Goal: Information Seeking & Learning: Learn about a topic

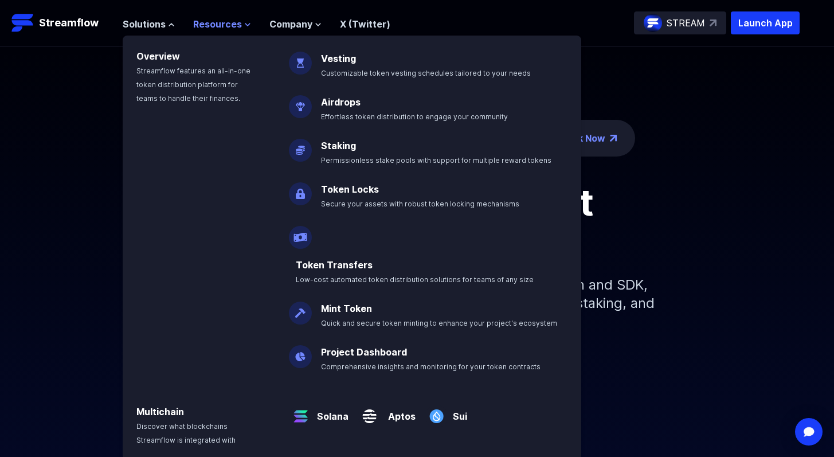
click at [227, 22] on span "Resources" at bounding box center [217, 24] width 49 height 14
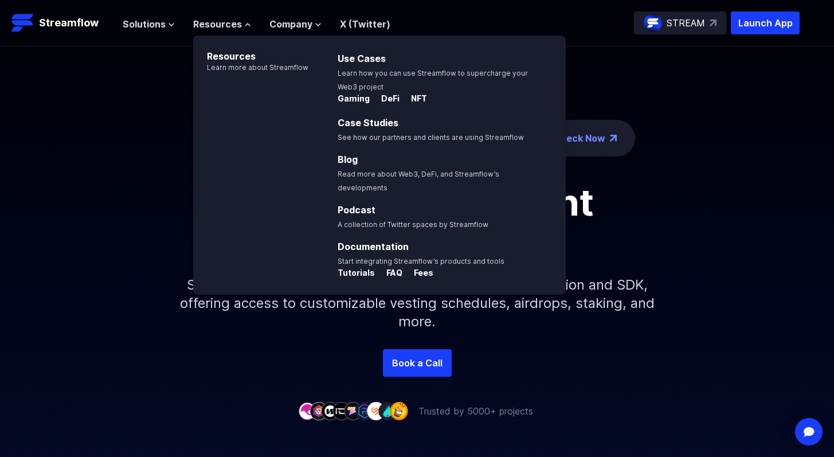
click at [608, 321] on p "Simplify your token distribution with Streamflow's Application and SDK, offerin…" at bounding box center [417, 303] width 493 height 92
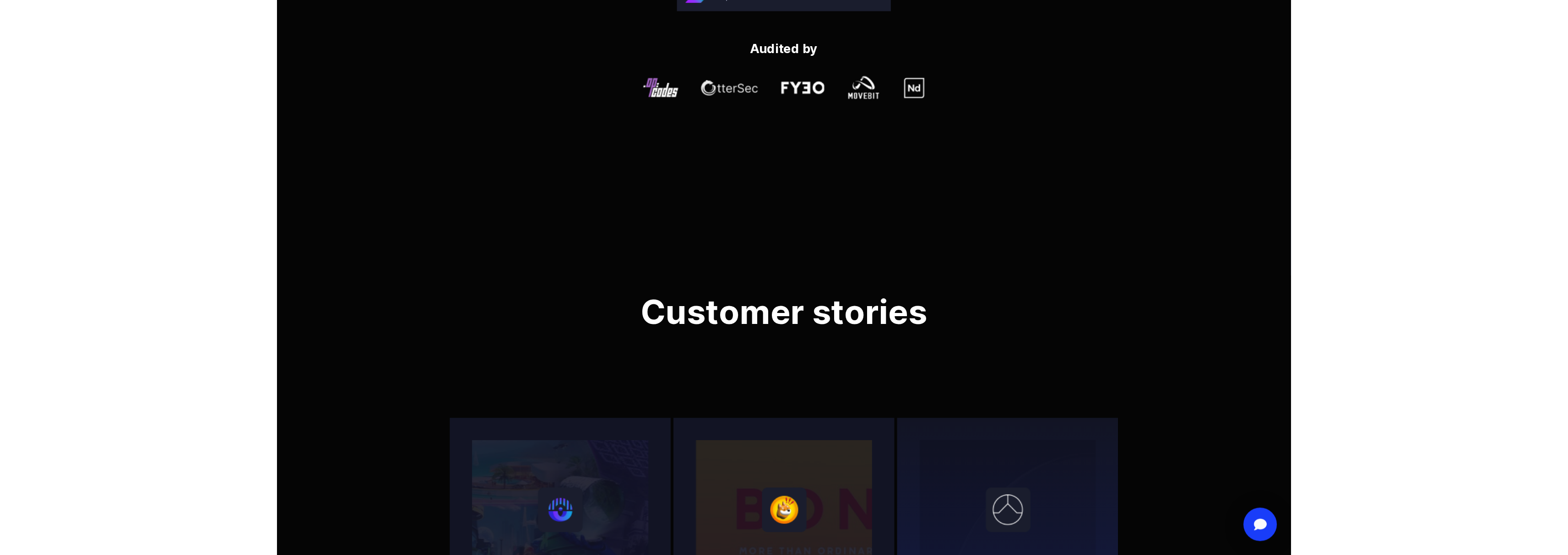
scroll to position [2902, 0]
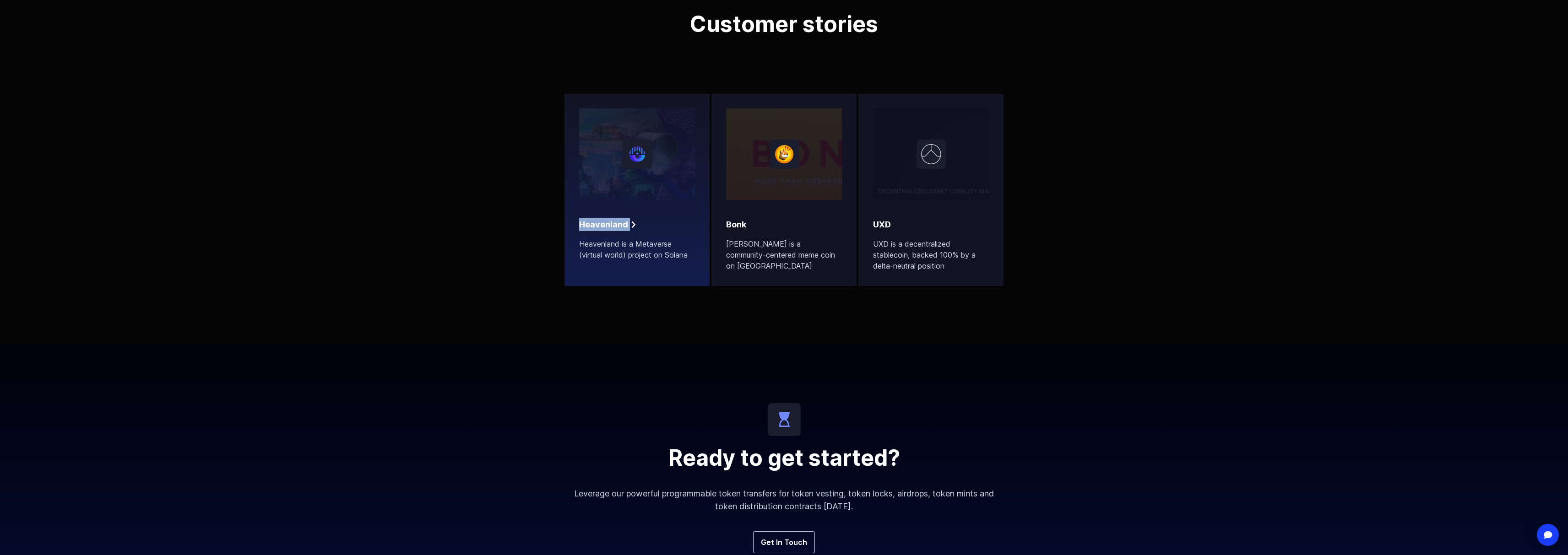
drag, startPoint x: 565, startPoint y: 219, endPoint x: 648, endPoint y: 222, distance: 83.1
click at [648, 222] on div "Customer stories Heavenland Heavenland is a Metaverse (virtual world) project o…" at bounding box center [784, 145] width 1568 height 401
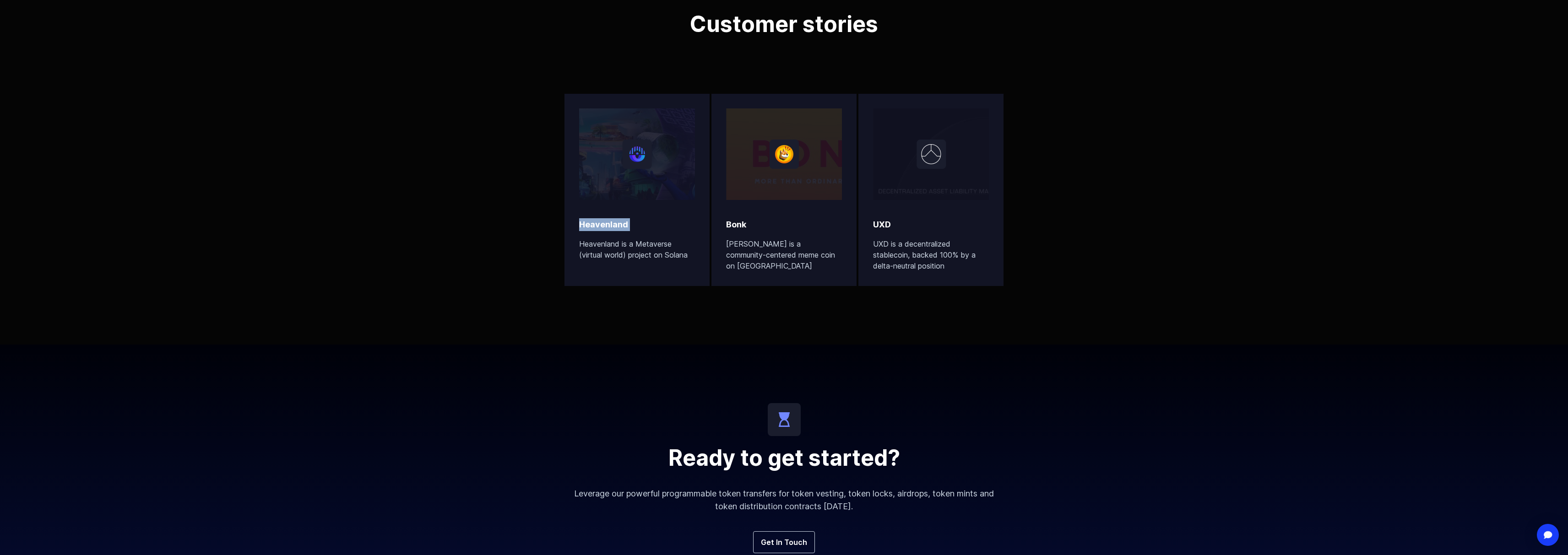
copy div "Heavenland"
click at [515, 248] on div "Customer stories Heavenland Heavenland is a Metaverse (virtual world) project o…" at bounding box center [784, 145] width 1568 height 401
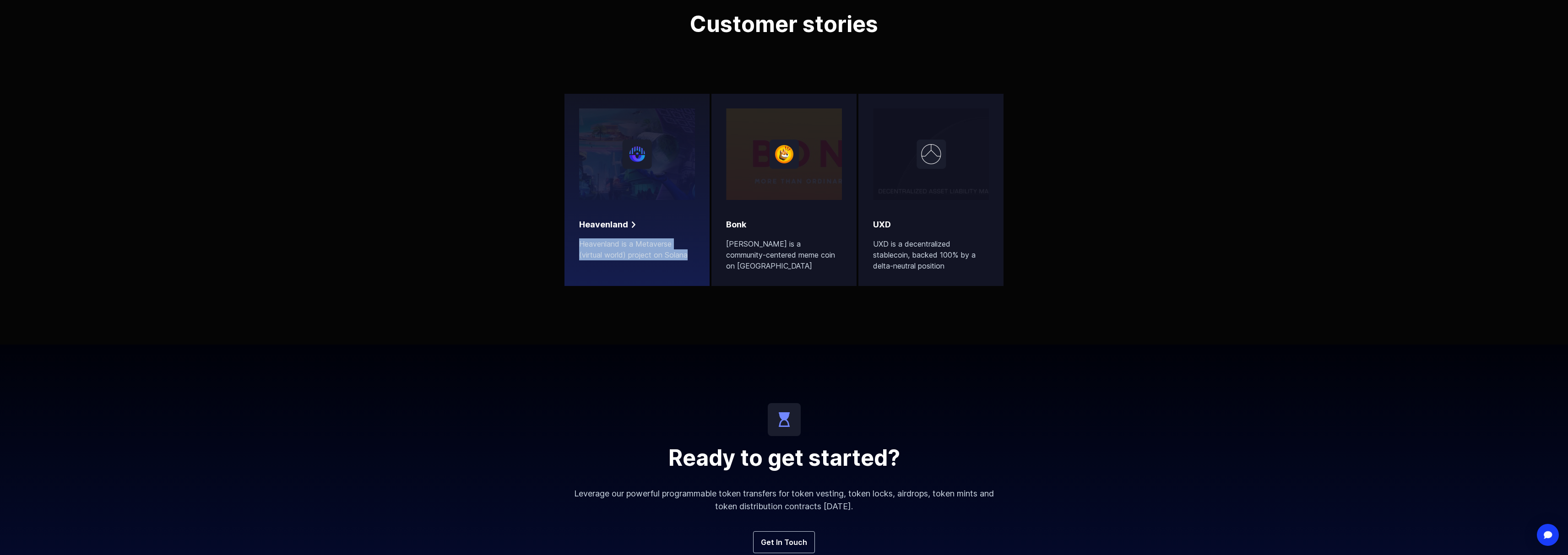
drag, startPoint x: 522, startPoint y: 245, endPoint x: 698, endPoint y: 261, distance: 176.7
click at [665, 261] on div "Customer stories Heavenland Heavenland is a Metaverse (virtual world) project o…" at bounding box center [784, 145] width 1568 height 401
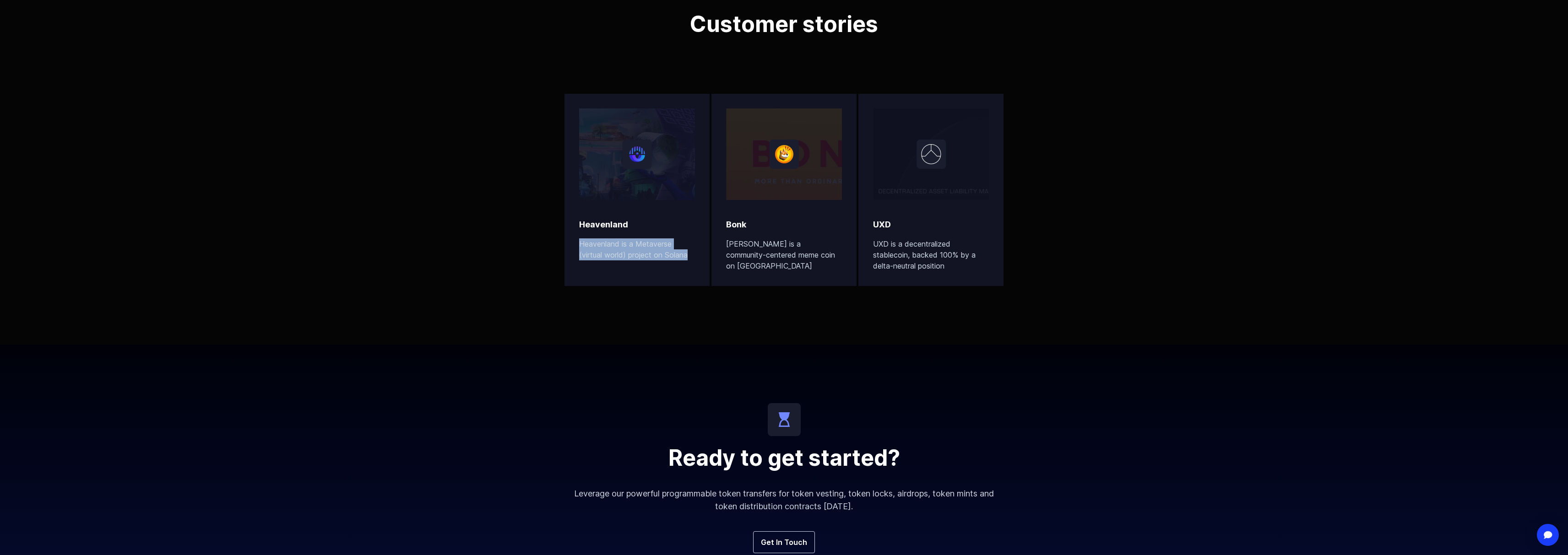
copy p "Heavenland is a Metaverse (virtual world) project on Solana"
click at [665, 312] on div "Customer stories Heavenland Heavenland is a Metaverse (virtual world) project o…" at bounding box center [784, 145] width 1568 height 401
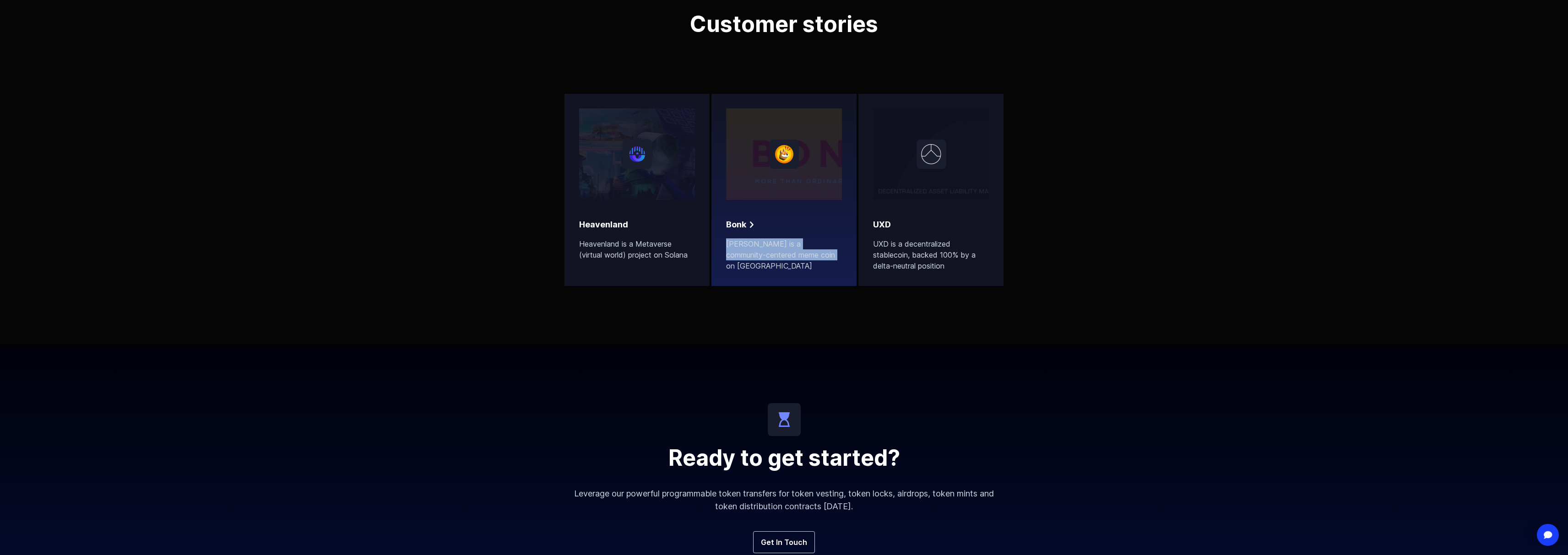
drag, startPoint x: 772, startPoint y: 299, endPoint x: 722, endPoint y: 246, distance: 72.9
click at [665, 245] on div "Customer stories Heavenland Heavenland is a Metaverse (virtual world) project o…" at bounding box center [784, 145] width 1568 height 401
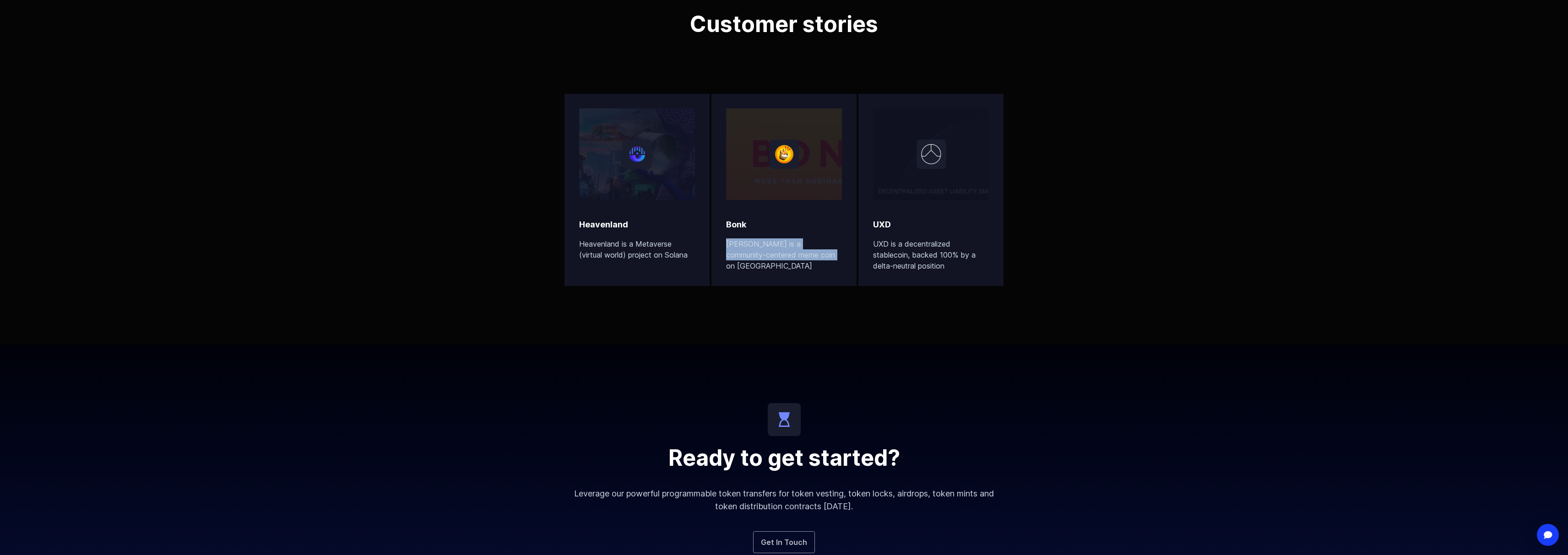
copy p "Bonk is a community-centered meme coin on Solana"
click at [665, 319] on div "Customer stories Heavenland Heavenland is a Metaverse (virtual world) project o…" at bounding box center [784, 145] width 1568 height 401
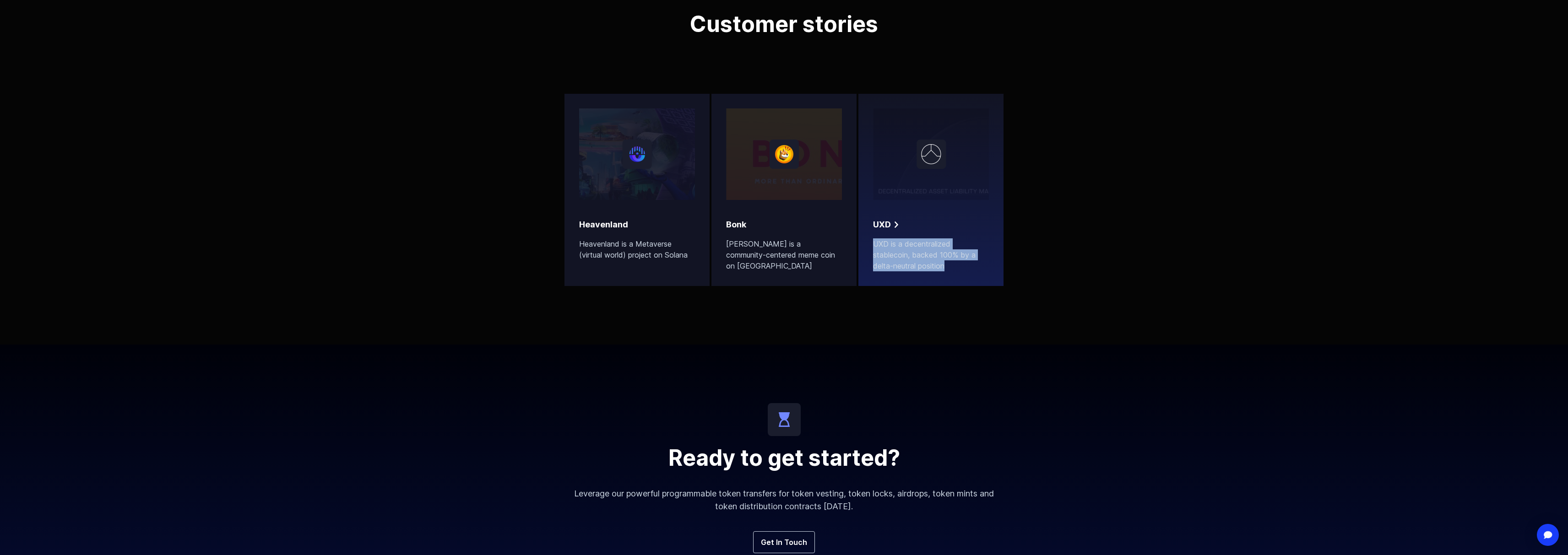
drag, startPoint x: 1064, startPoint y: 312, endPoint x: 863, endPoint y: 242, distance: 212.8
click at [665, 242] on div "Customer stories Heavenland Heavenland is a Metaverse (virtual world) project o…" at bounding box center [784, 145] width 1568 height 401
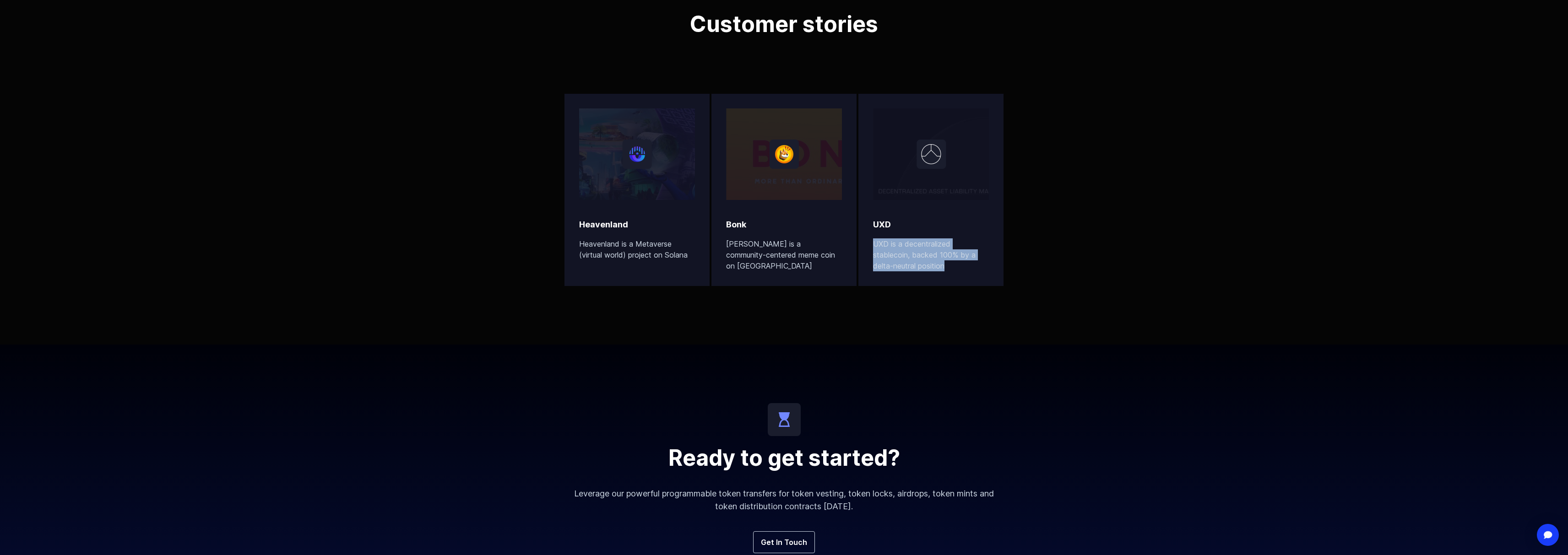
copy p "UXD is a decentralized stablecoin, backed 100% by a delta-neutral position"
click at [574, 335] on div "Customer stories Heavenland Heavenland is a Metaverse (virtual world) project o…" at bounding box center [784, 145] width 1568 height 401
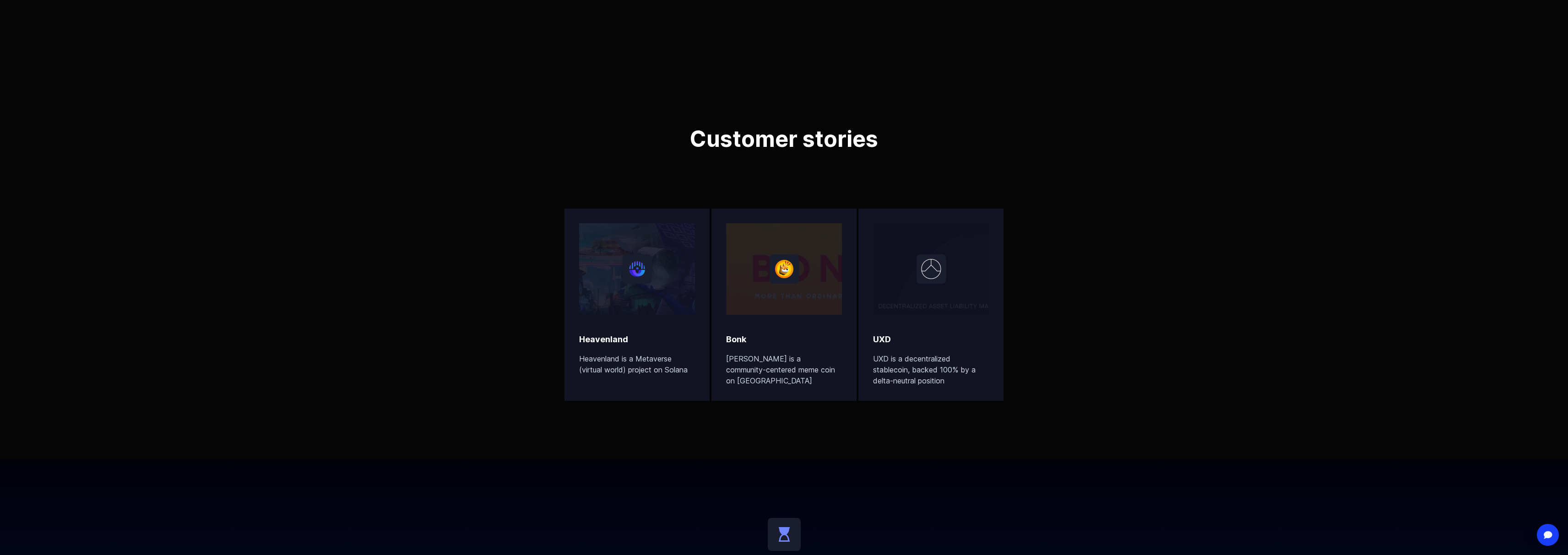
scroll to position [2718, 0]
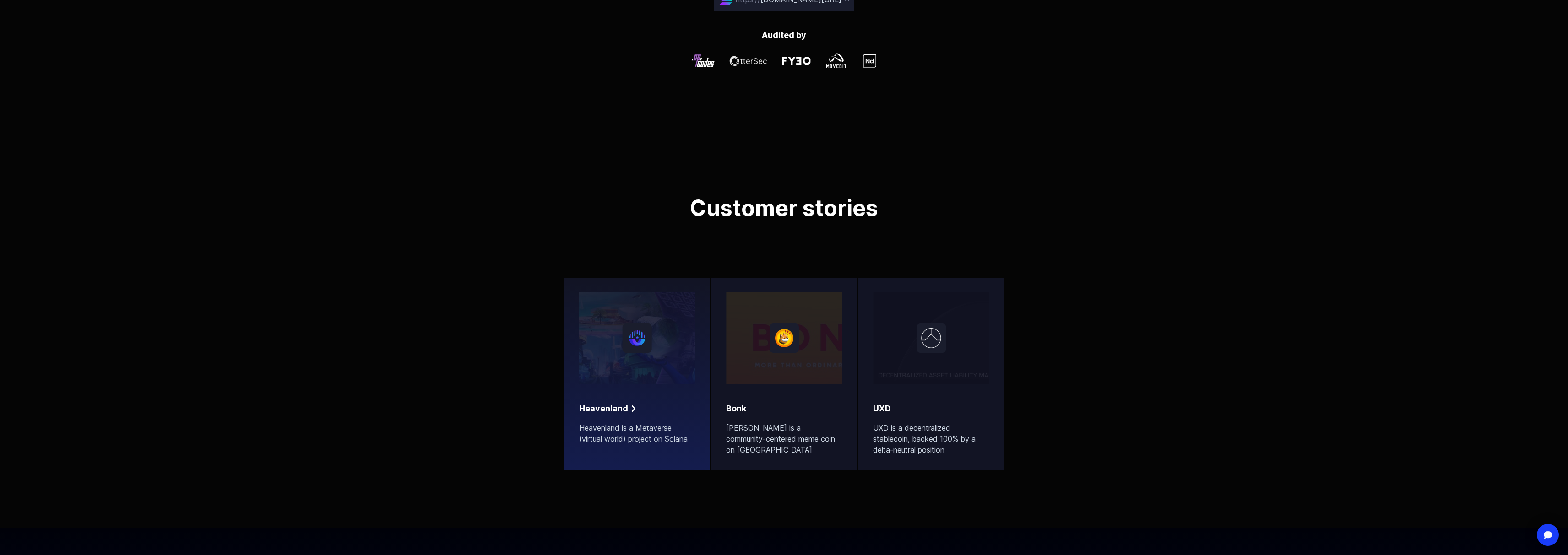
click at [637, 334] on div at bounding box center [637, 338] width 116 height 92
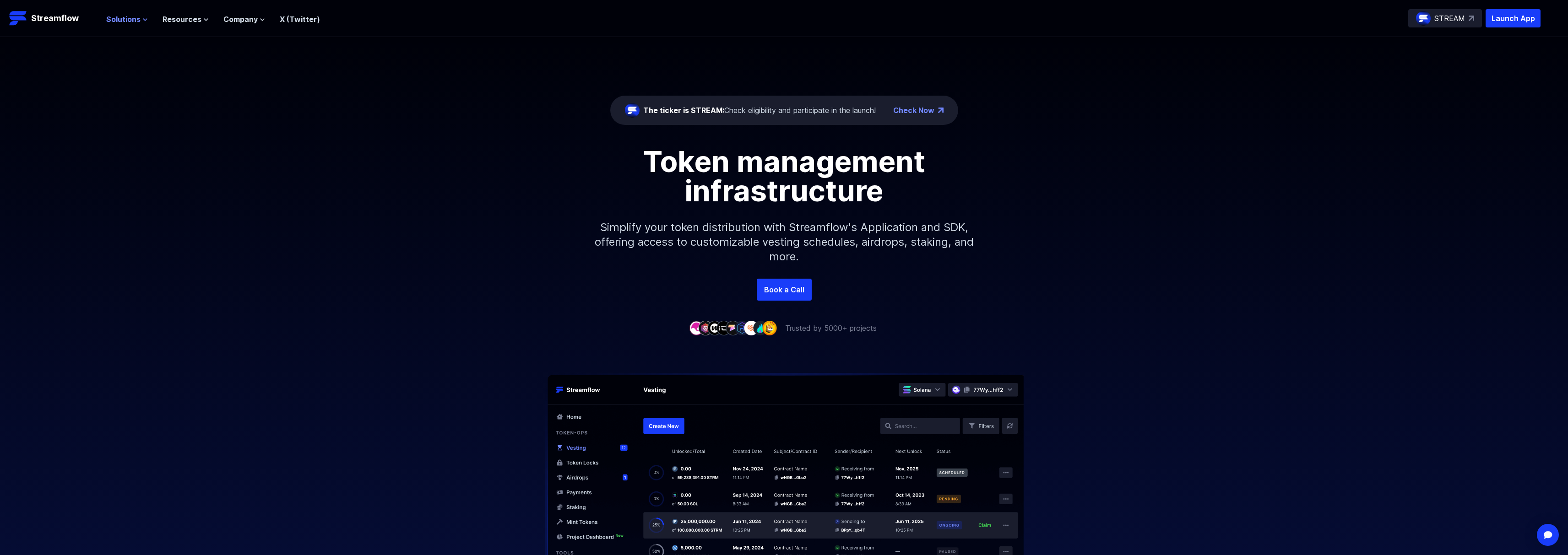
click at [142, 17] on icon at bounding box center [145, 19] width 6 height 6
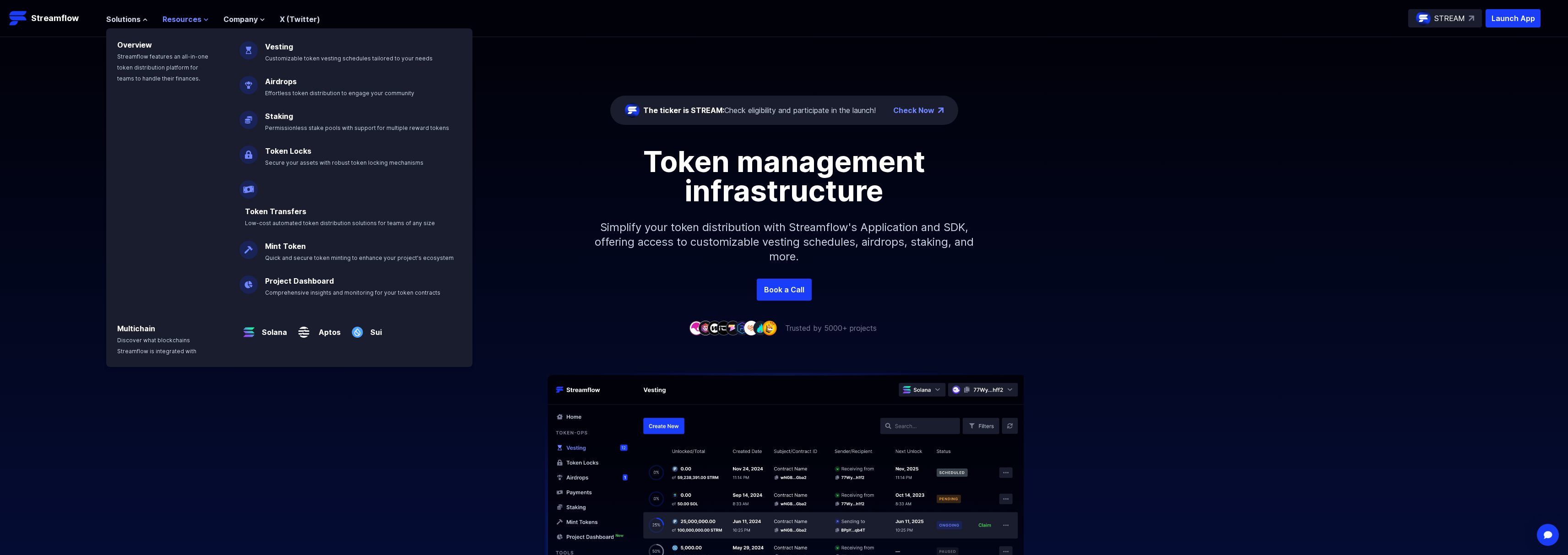
click at [200, 17] on button "Resources" at bounding box center [185, 19] width 46 height 11
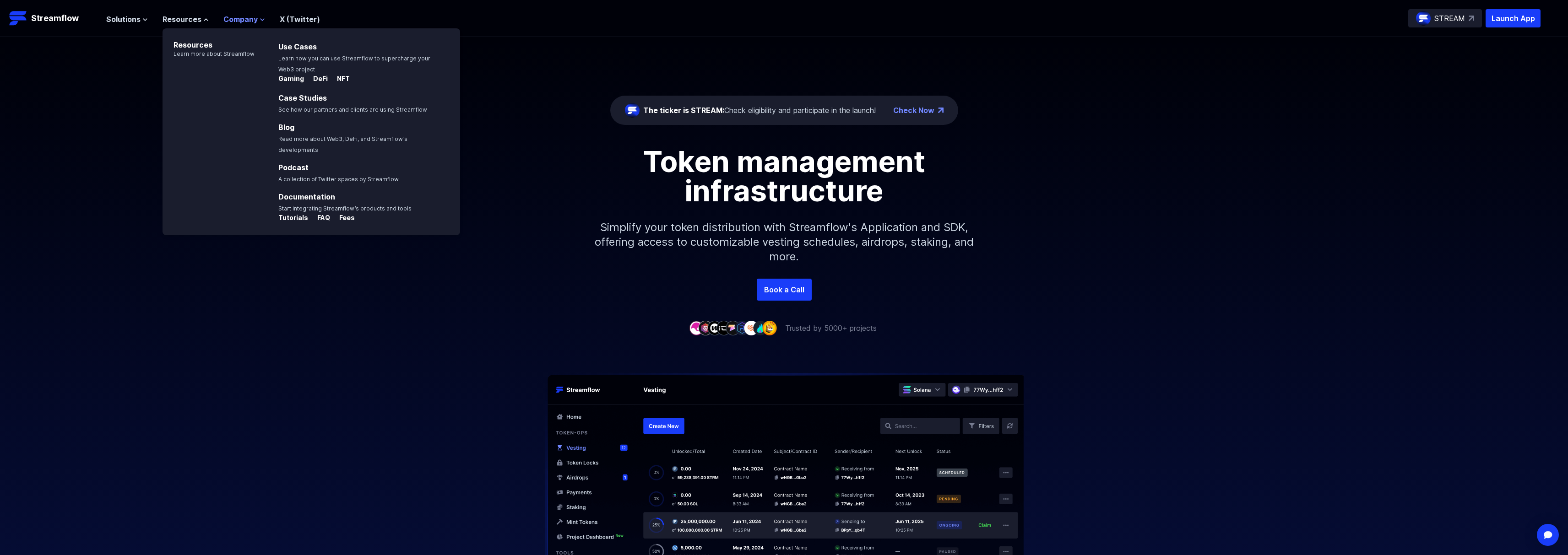
click at [234, 21] on span "Company" at bounding box center [240, 19] width 34 height 11
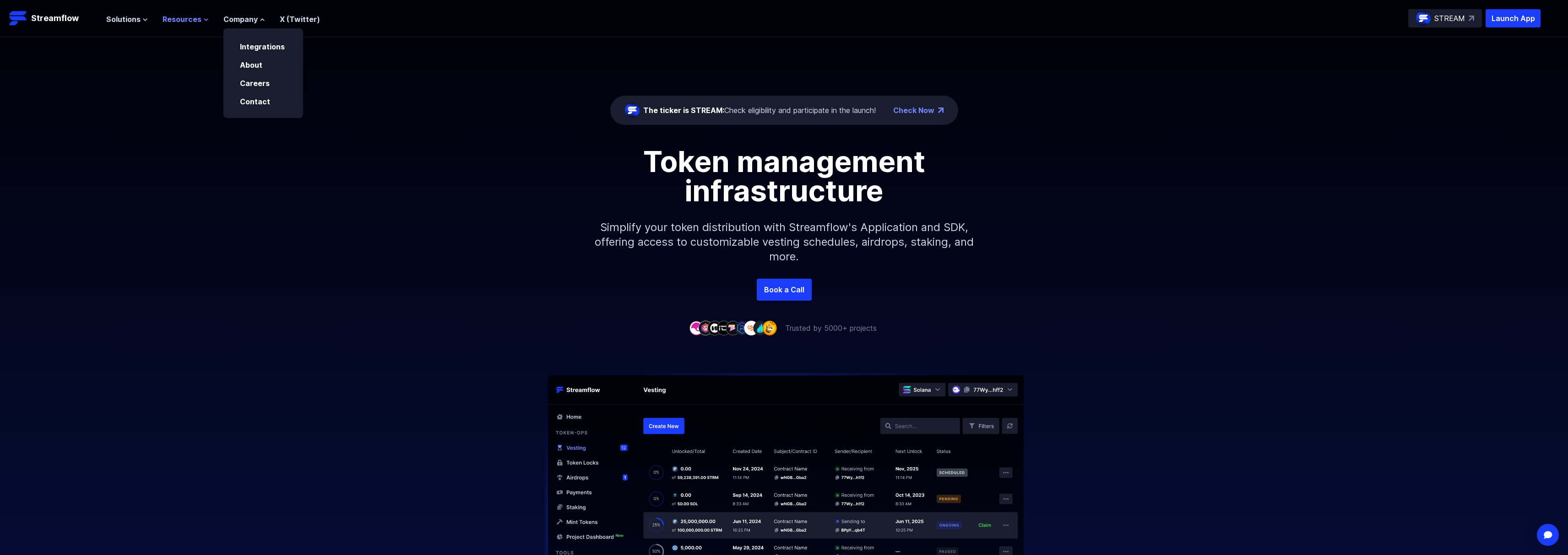
click at [180, 20] on span "Resources" at bounding box center [181, 19] width 39 height 11
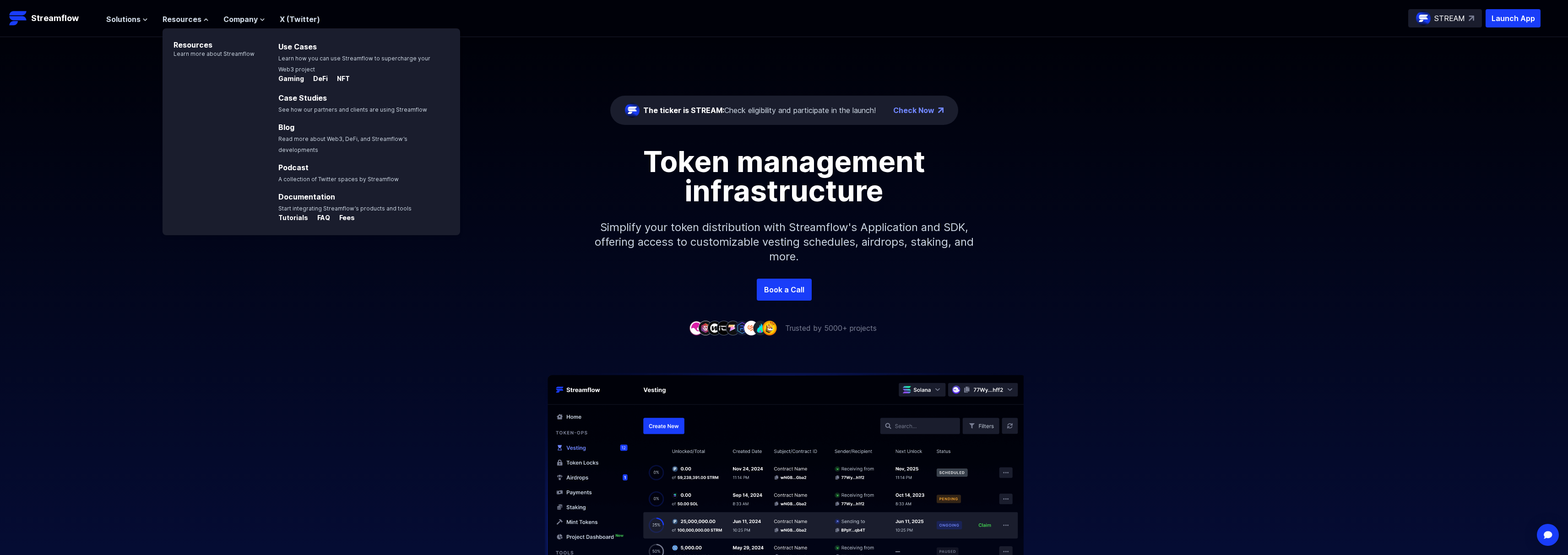
click at [312, 100] on link "Case Studies" at bounding box center [302, 97] width 49 height 9
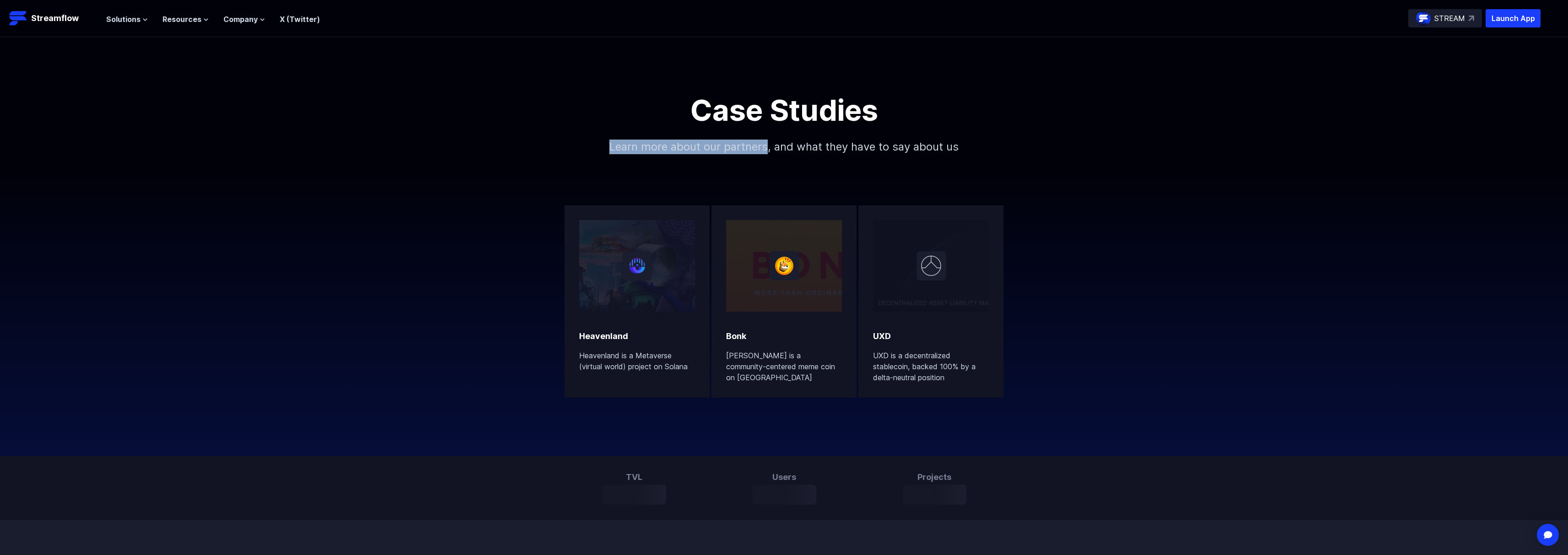
drag, startPoint x: 603, startPoint y: 143, endPoint x: 767, endPoint y: 147, distance: 164.0
click at [767, 147] on p "Learn more about our partners, and what they have to say about us" at bounding box center [784, 146] width 394 height 44
copy p "Learn more about our partners"
click at [242, 22] on span "Company" at bounding box center [240, 19] width 34 height 11
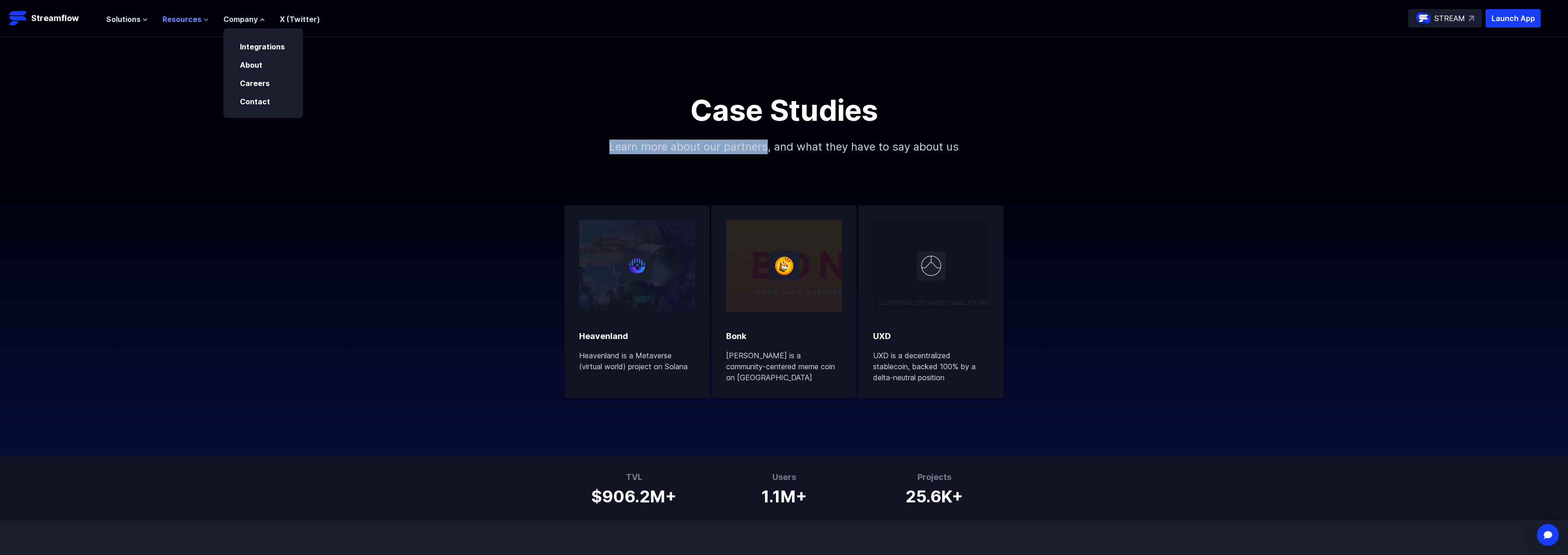
click at [182, 16] on span "Resources" at bounding box center [181, 19] width 39 height 11
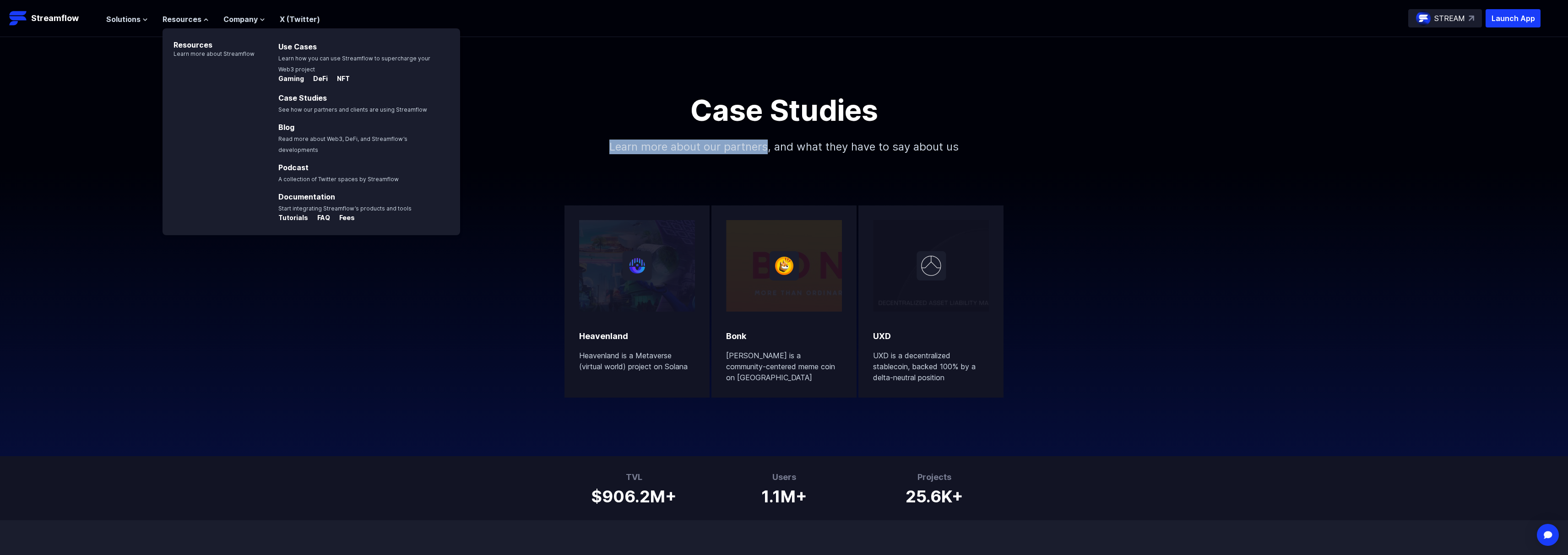
click at [300, 163] on link "Podcast" at bounding box center [293, 167] width 30 height 9
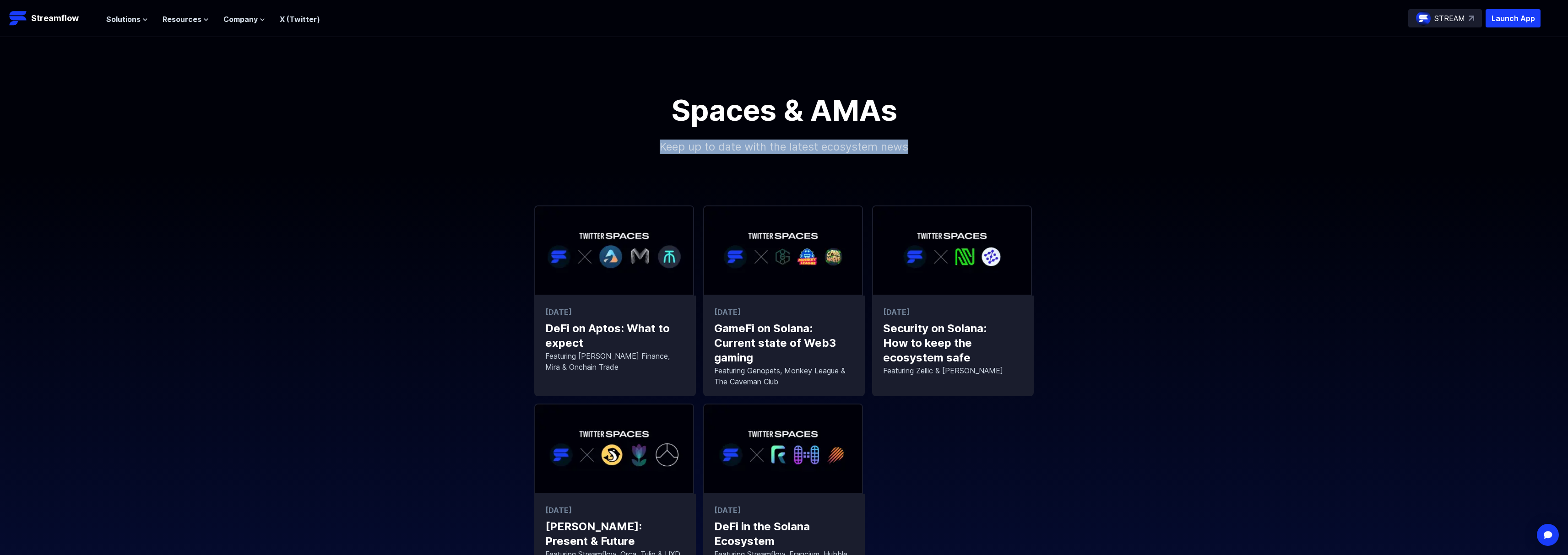
drag, startPoint x: 919, startPoint y: 148, endPoint x: 486, endPoint y: 141, distance: 433.1
click at [486, 141] on div "Spaces & AMAs Keep up to date with the latest ecosystem news" at bounding box center [784, 133] width 1568 height 73
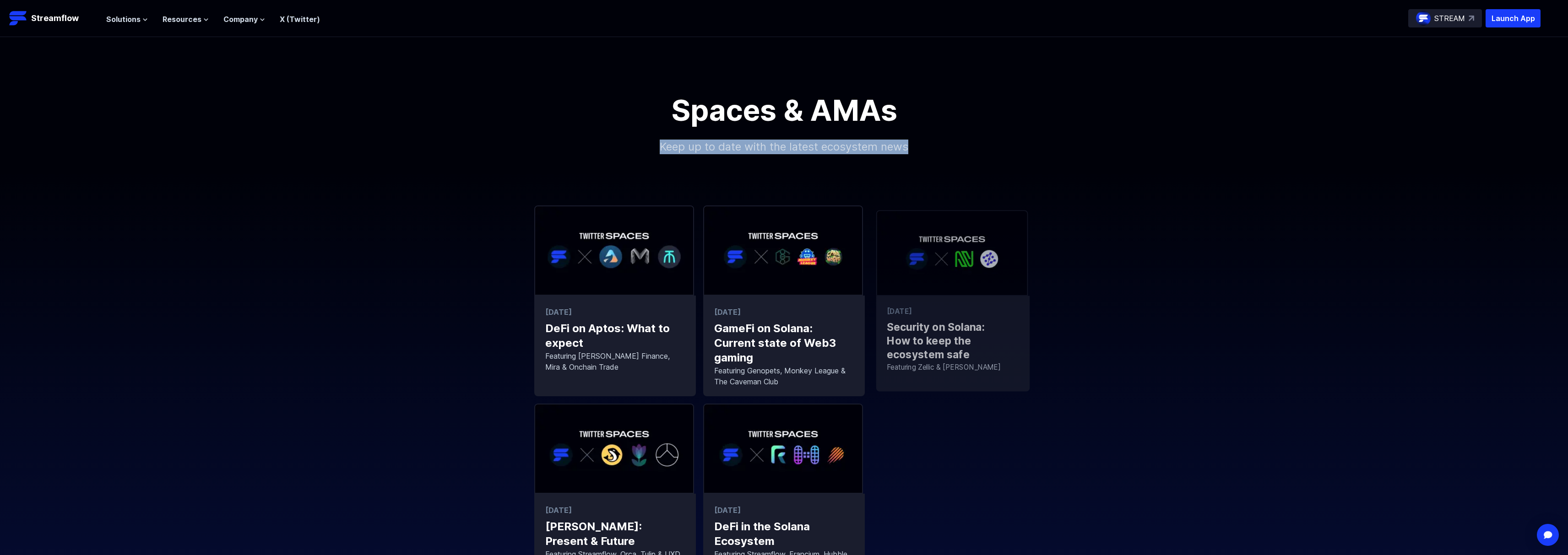
copy p "Keep up to date with the latest ecosystem news"
